Goal: Communication & Community: Participate in discussion

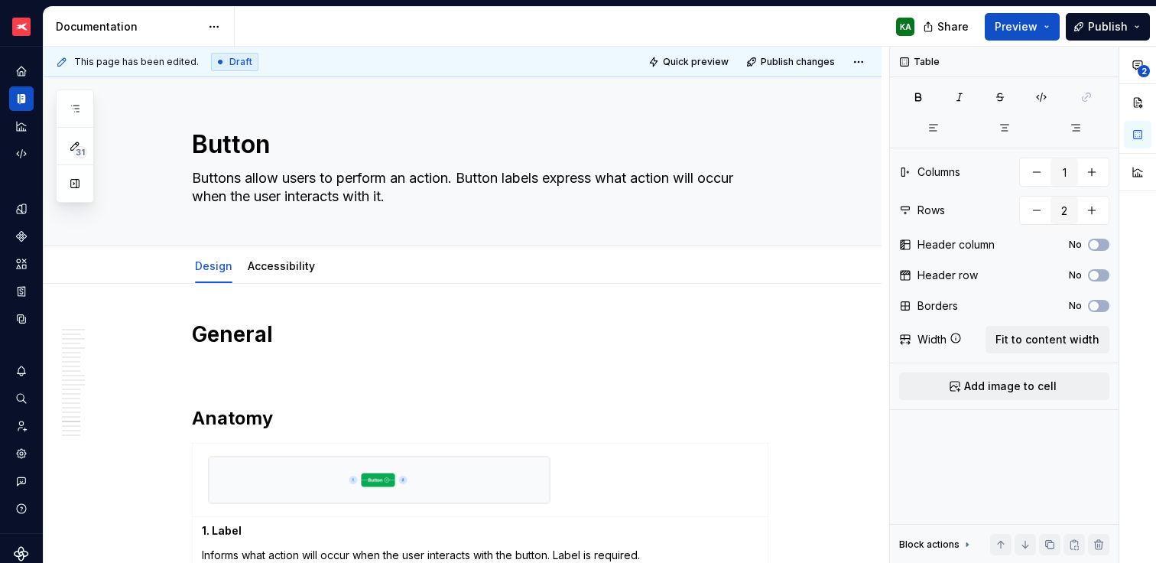
scroll to position [8770, 0]
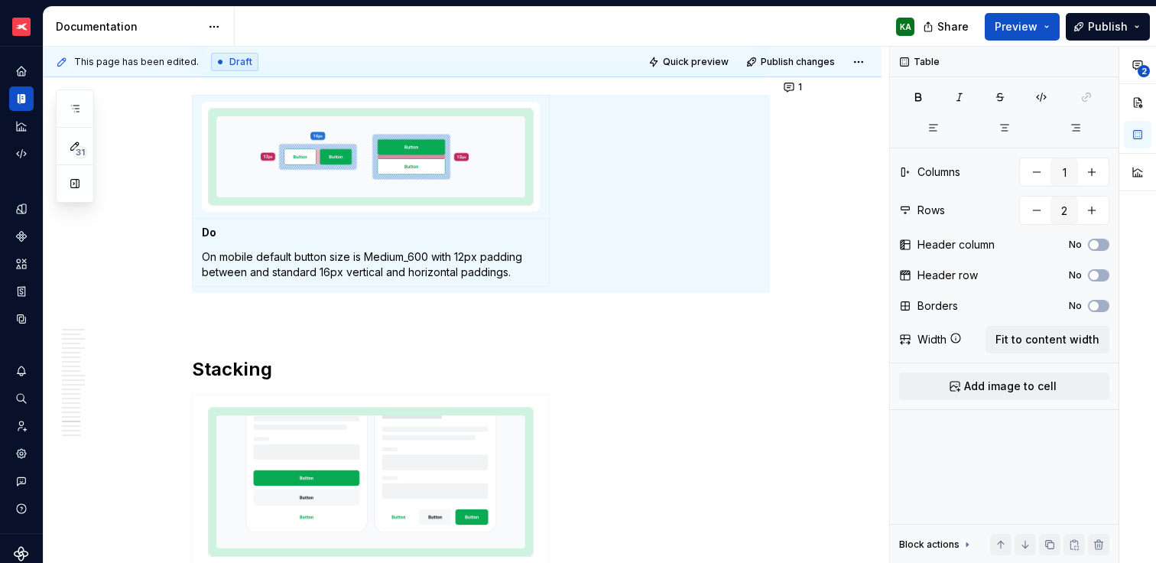
click at [781, 65] on span "Publish changes" at bounding box center [798, 62] width 74 height 12
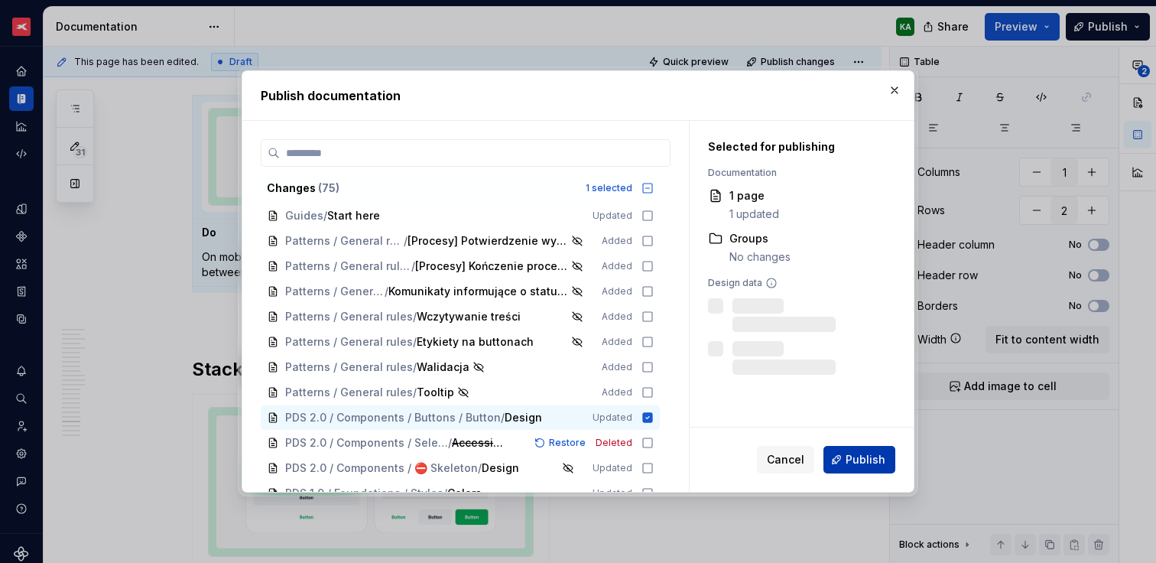
click at [845, 456] on button "Publish" at bounding box center [859, 460] width 72 height 28
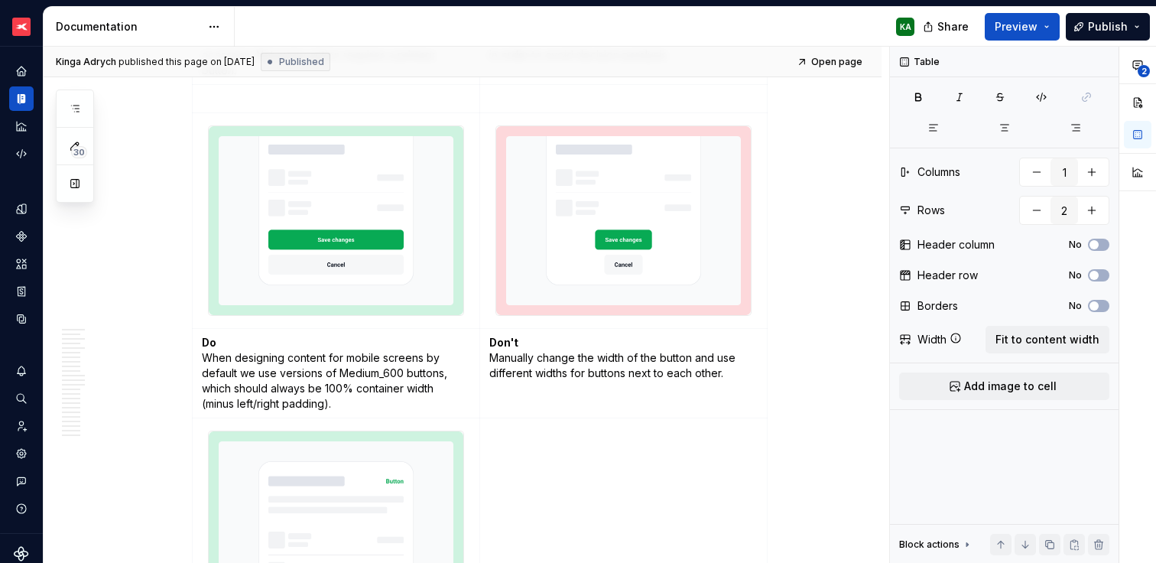
scroll to position [4830, 0]
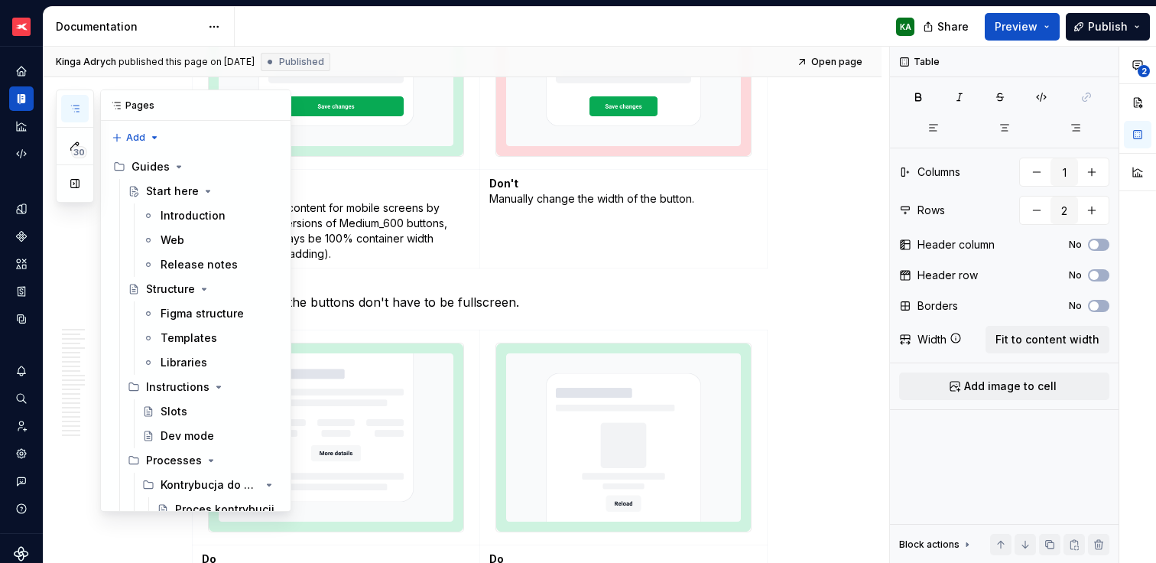
click at [73, 101] on button "button" at bounding box center [75, 109] width 28 height 28
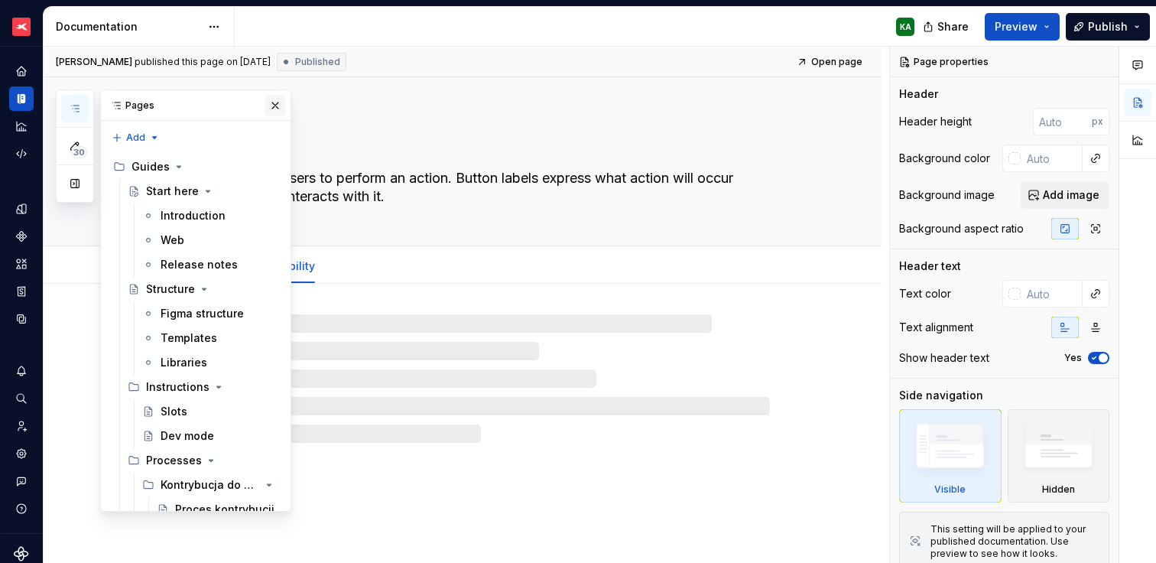
click at [268, 107] on button "button" at bounding box center [275, 105] width 21 height 21
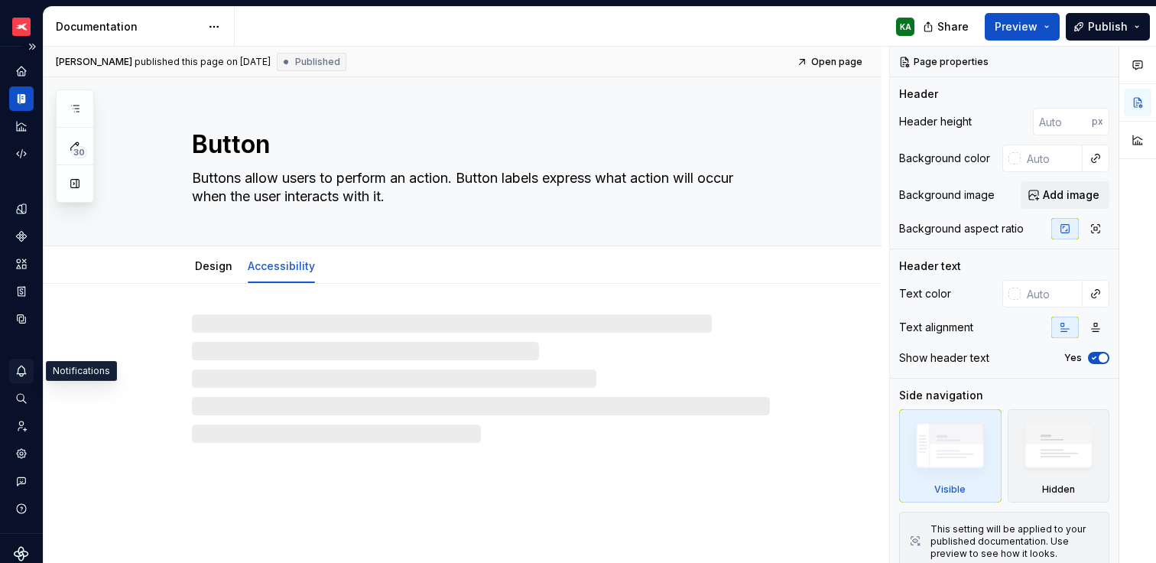
click at [21, 371] on icon "Notifications" at bounding box center [22, 371] width 14 height 14
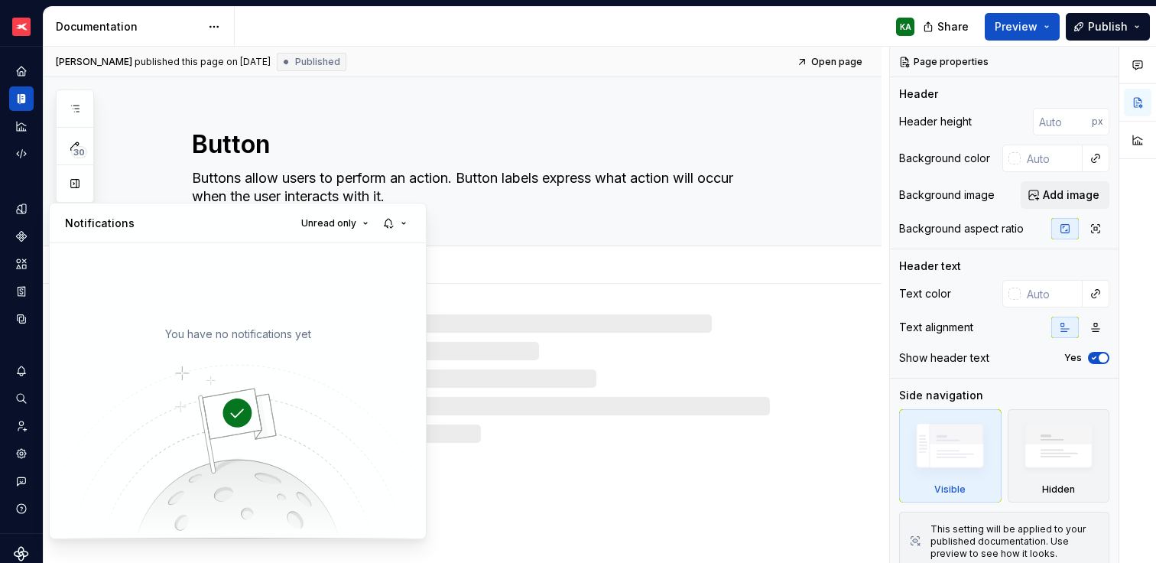
click at [21, 371] on html "XTB - Profit Design System KA Dataset PDS 2.0 Documentation KA Share Preview Pu…" at bounding box center [578, 281] width 1156 height 563
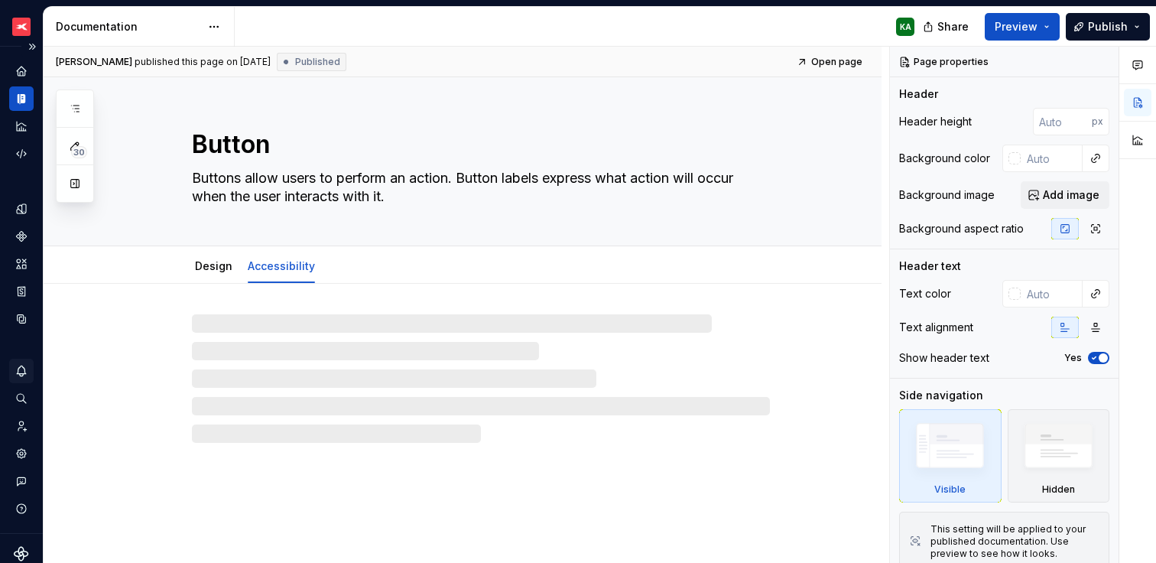
type textarea "*"
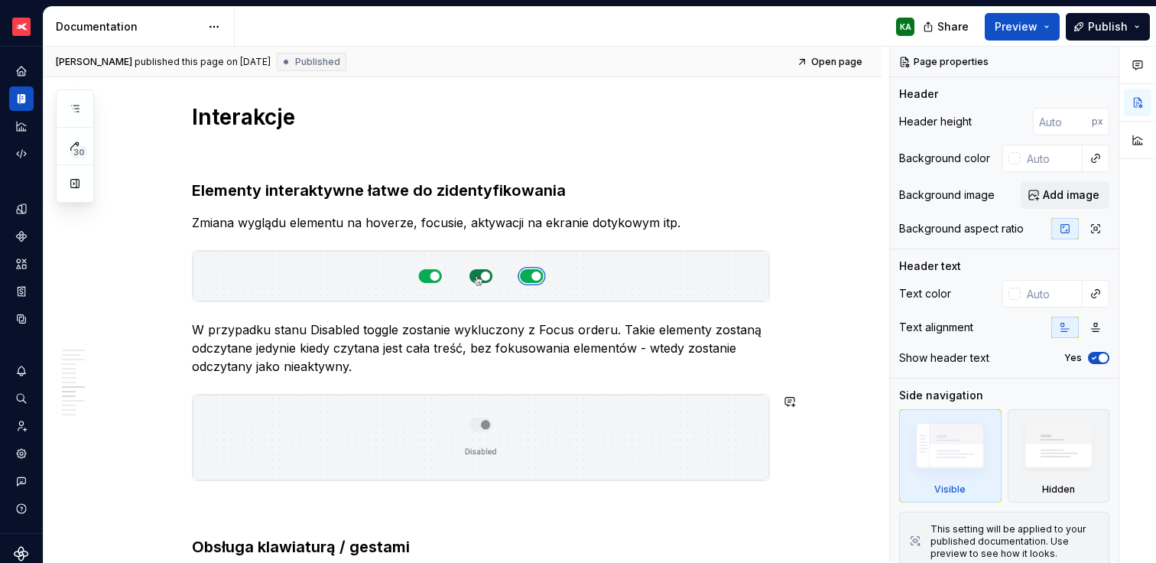
scroll to position [1988, 0]
click at [788, 262] on button "button" at bounding box center [789, 258] width 21 height 21
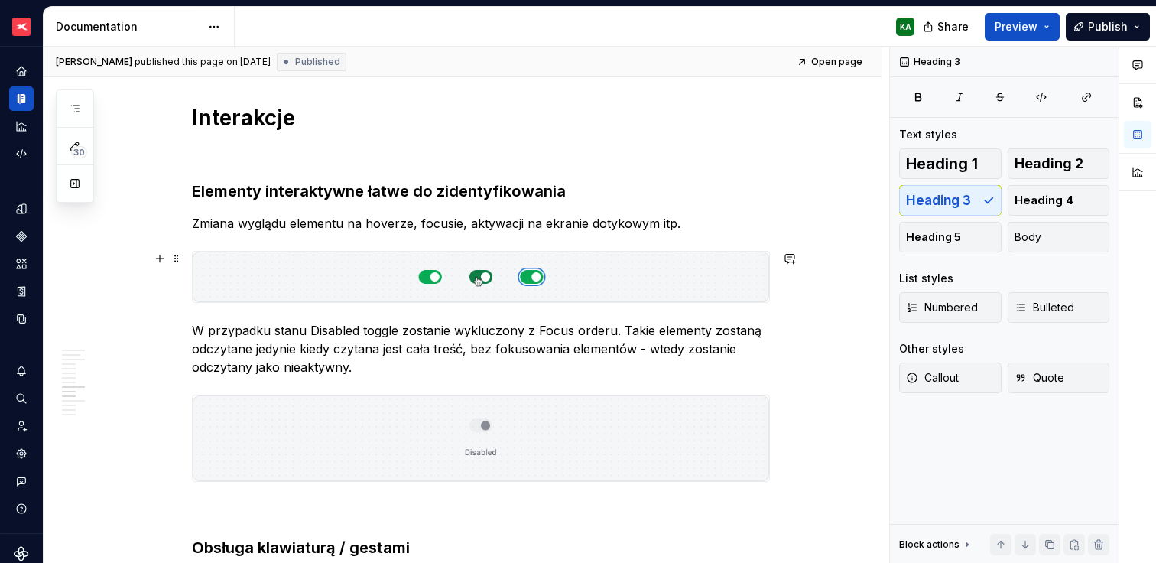
click at [765, 193] on h3 "Elementy interaktywne łatwe do zidentyfikowania" at bounding box center [481, 190] width 578 height 21
click at [794, 190] on button "button" at bounding box center [789, 190] width 21 height 21
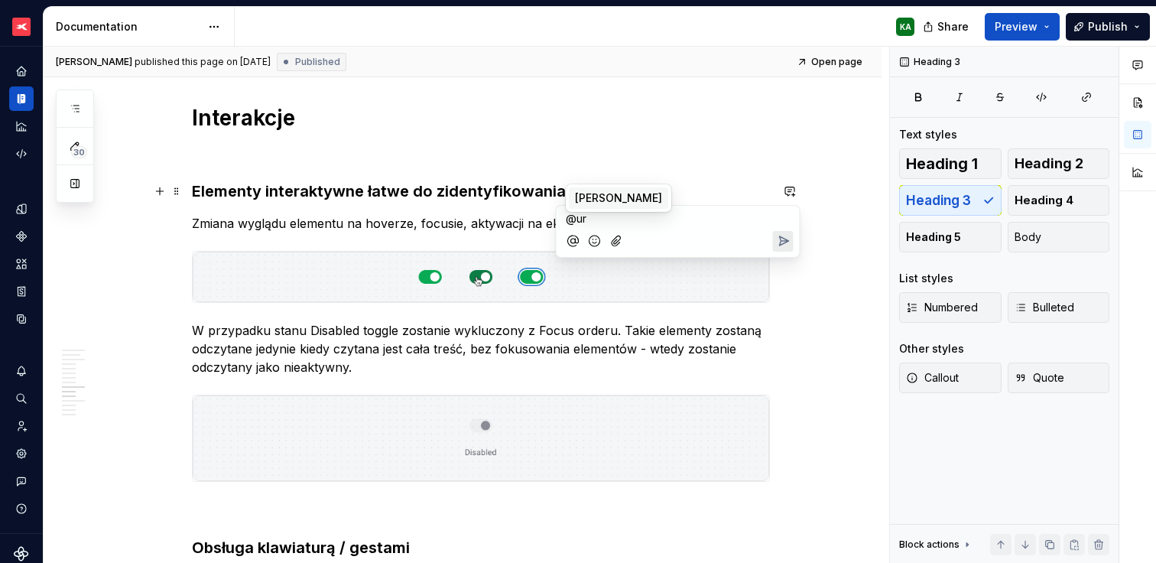
click at [629, 201] on span "[PERSON_NAME]" at bounding box center [618, 197] width 87 height 15
click at [783, 250] on icon "Send" at bounding box center [782, 242] width 15 height 15
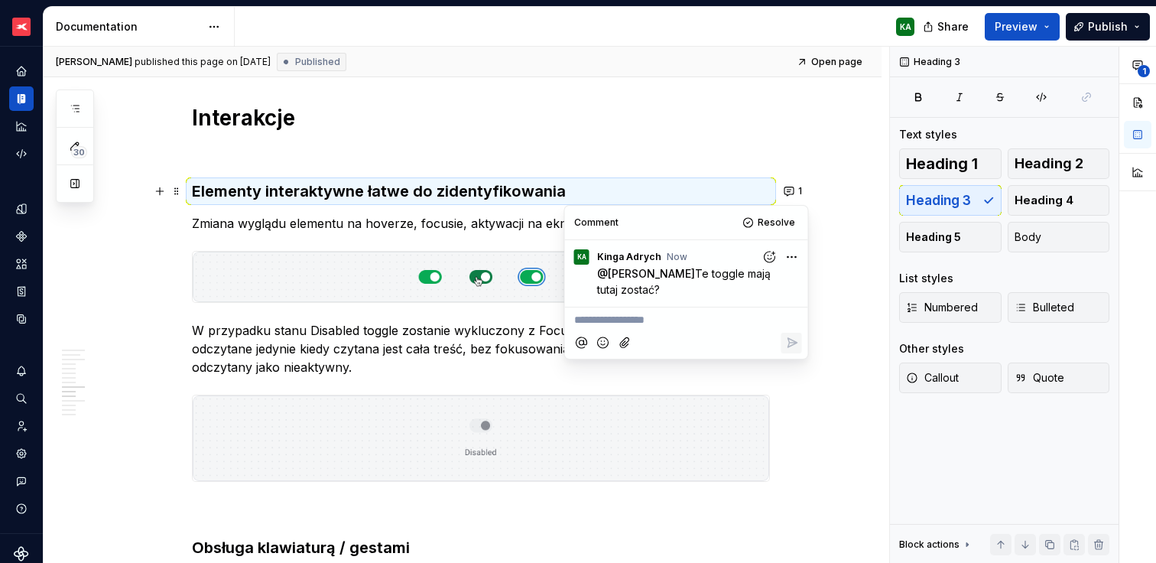
click at [843, 226] on div "Ogólne Screenreader Sekcja określa nam jakie informacje, powinien przekazać uży…" at bounding box center [463, 417] width 838 height 4243
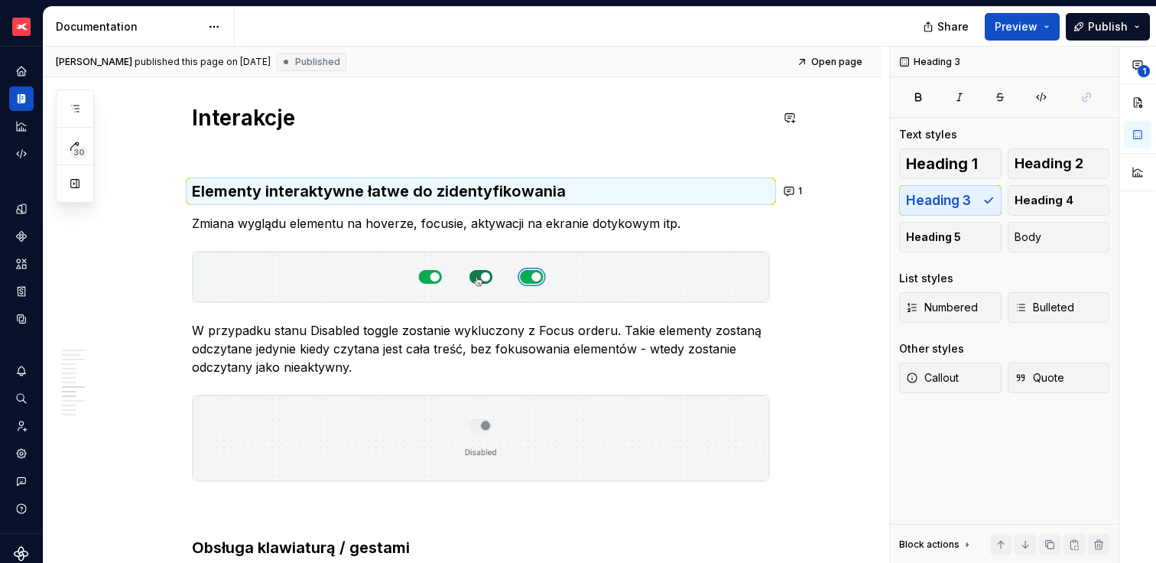
type textarea "*"
